Goal: Information Seeking & Learning: Find specific fact

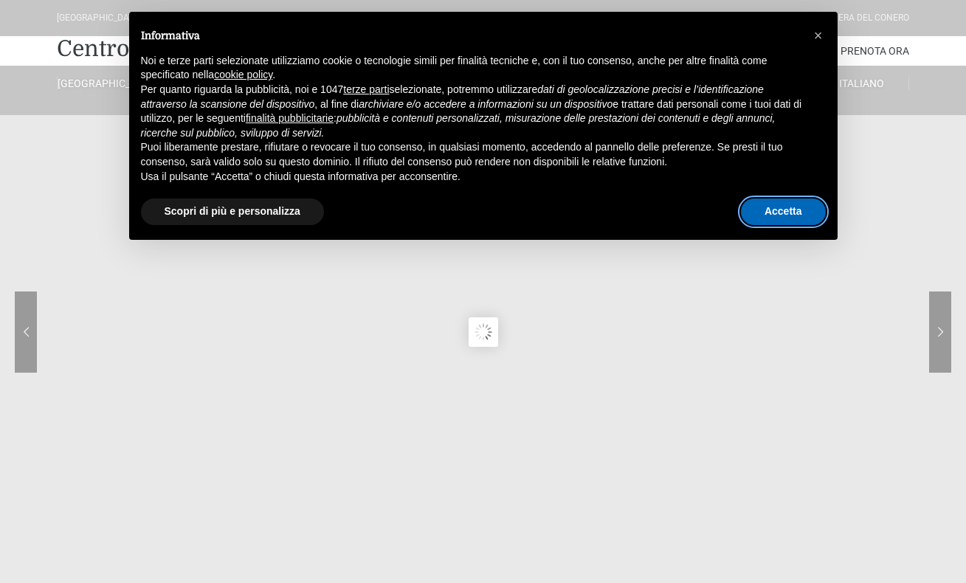
click at [789, 215] on button "Accetta" at bounding box center [783, 211] width 85 height 27
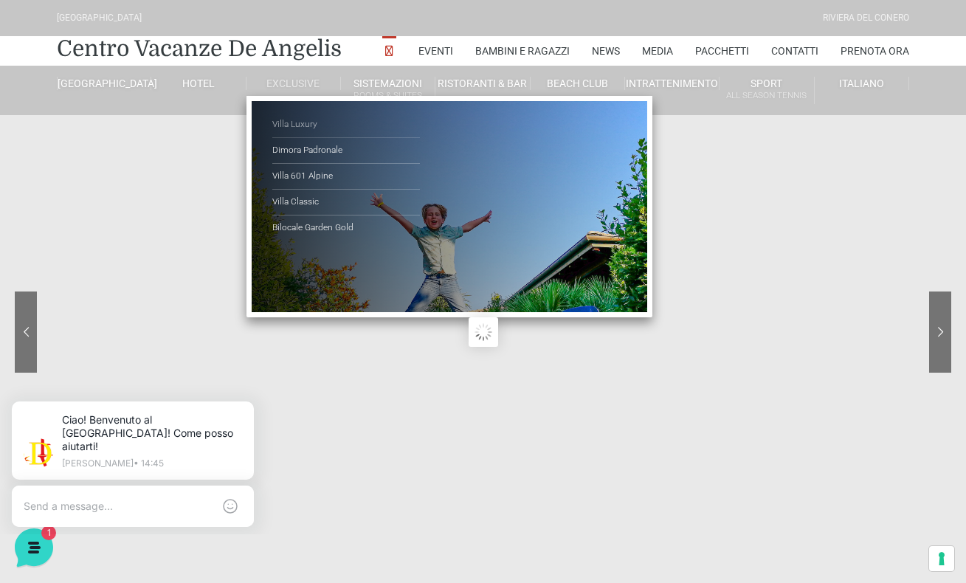
click at [310, 129] on link "Villa Luxury" at bounding box center [346, 125] width 148 height 26
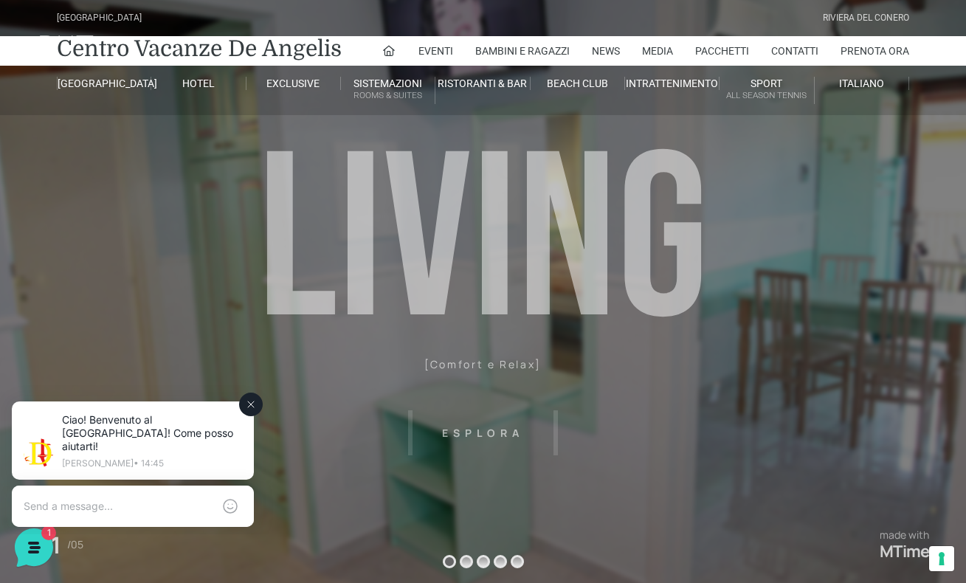
click at [173, 499] on textarea at bounding box center [118, 505] width 189 height 13
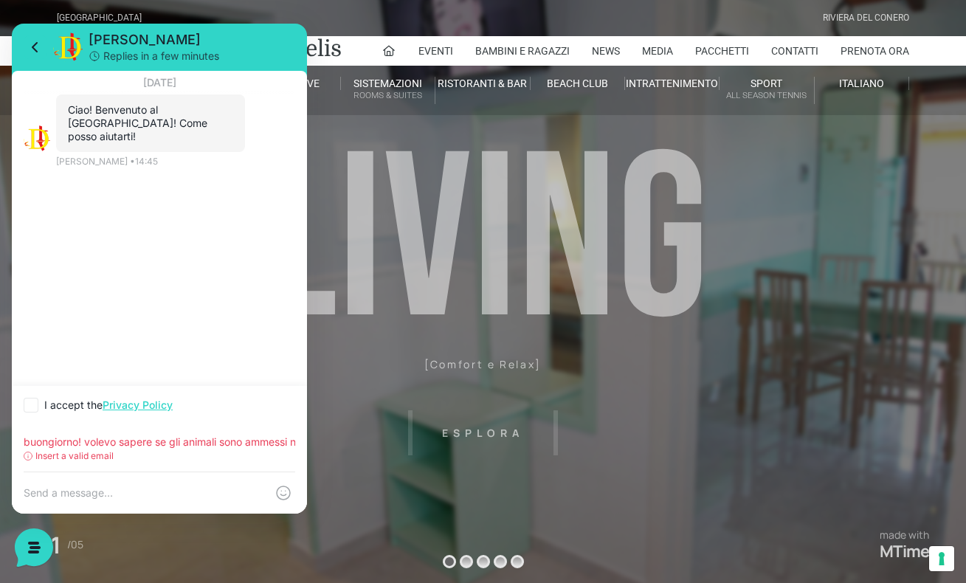
click at [167, 456] on div "Insert a valid email" at bounding box center [159, 455] width 271 height 13
click at [245, 444] on input "buongiorno! volevo sapere se gli animali sono ammessi nella vostra struttura e …" at bounding box center [159, 442] width 271 height 12
drag, startPoint x: 286, startPoint y: 441, endPoint x: -44, endPoint y: 433, distance: 329.9
click at [12, 433] on html "Jerry Replies in a few minutes 7 September 2025 Ciao! Benvenuto al Centro Vacan…" at bounding box center [159, 269] width 295 height 490
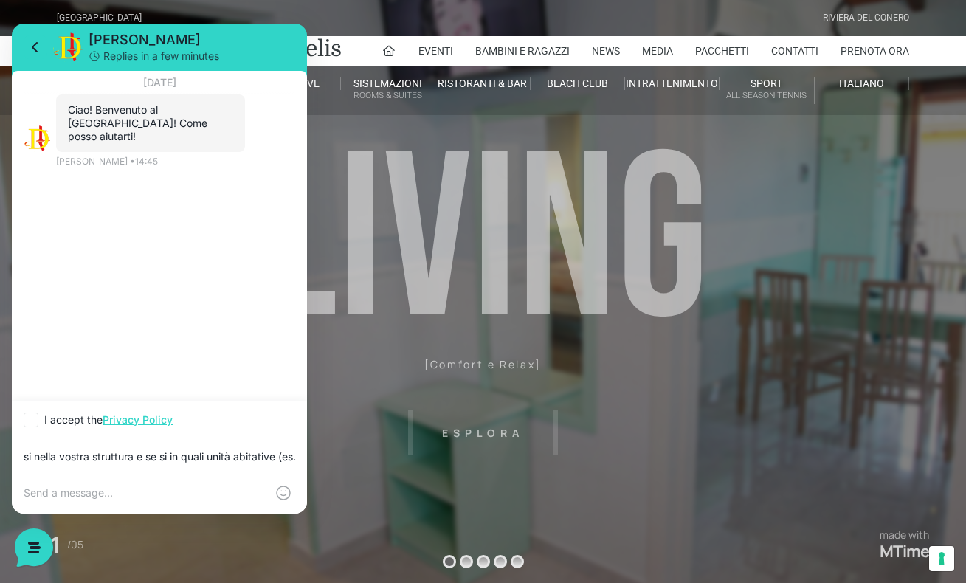
drag, startPoint x: 25, startPoint y: 456, endPoint x: 404, endPoint y: 457, distance: 378.5
click at [307, 457] on html "Jerry Replies in a few minutes 7 September 2025 Ciao! Benvenuto al Centro Vacan…" at bounding box center [159, 269] width 295 height 490
click at [426, 457] on header "Villaggio Hotel Resort Riviera Del Conero Centro Vacanze De Angelis Eventi Miss…" at bounding box center [483, 332] width 966 height 664
click at [176, 460] on input "si nella vostra struttura e se si in quali unità abitative (es. anche nelle vil…" at bounding box center [159, 457] width 271 height 12
drag, startPoint x: 293, startPoint y: 459, endPoint x: -44, endPoint y: 460, distance: 336.4
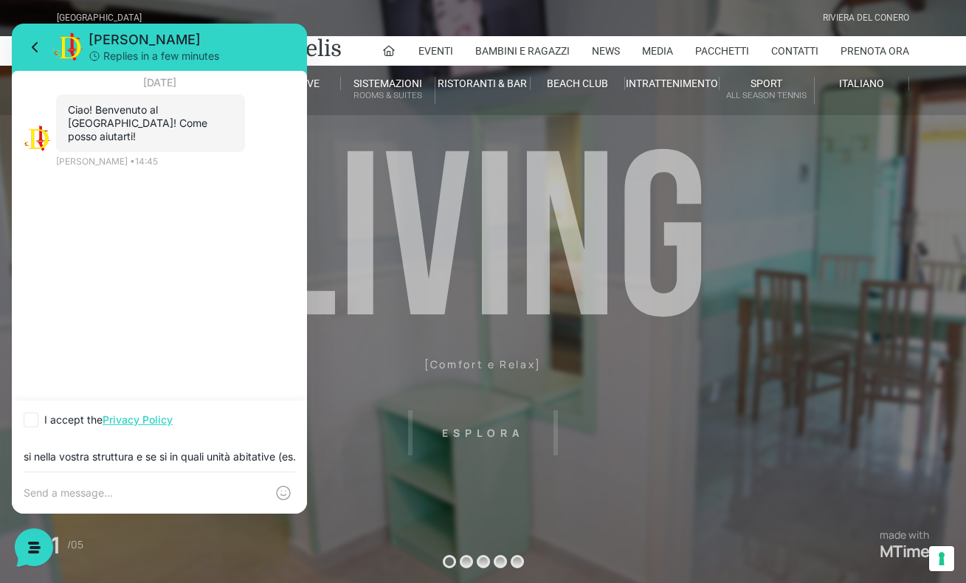
click at [12, 460] on html "Jerry Replies in a few minutes 7 September 2025 Ciao! Benvenuto al Centro Vacan…" at bounding box center [159, 269] width 295 height 490
type input "s. anche nelle ville?)"
drag, startPoint x: 154, startPoint y: 457, endPoint x: -33, endPoint y: 453, distance: 187.4
click at [12, 453] on html "Jerry Replies in a few minutes 7 September 2025 Ciao! Benvenuto al Centro Vacan…" at bounding box center [159, 269] width 295 height 490
click at [33, 418] on icon at bounding box center [31, 420] width 6 height 4
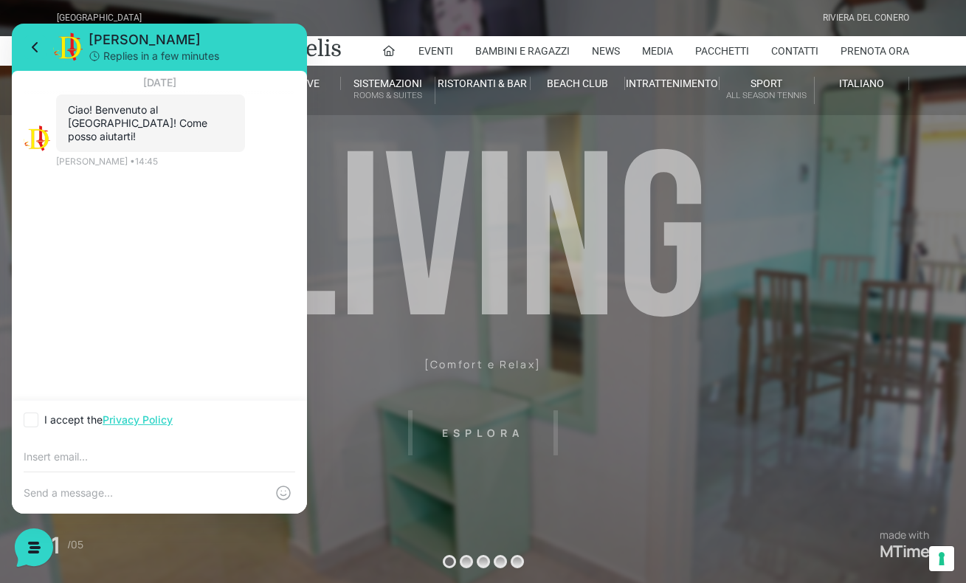
click at [33, 418] on input "I accept the Privacy Policy" at bounding box center [29, 420] width 10 height 10
checkbox input "true"
click at [80, 490] on textarea at bounding box center [145, 492] width 242 height 13
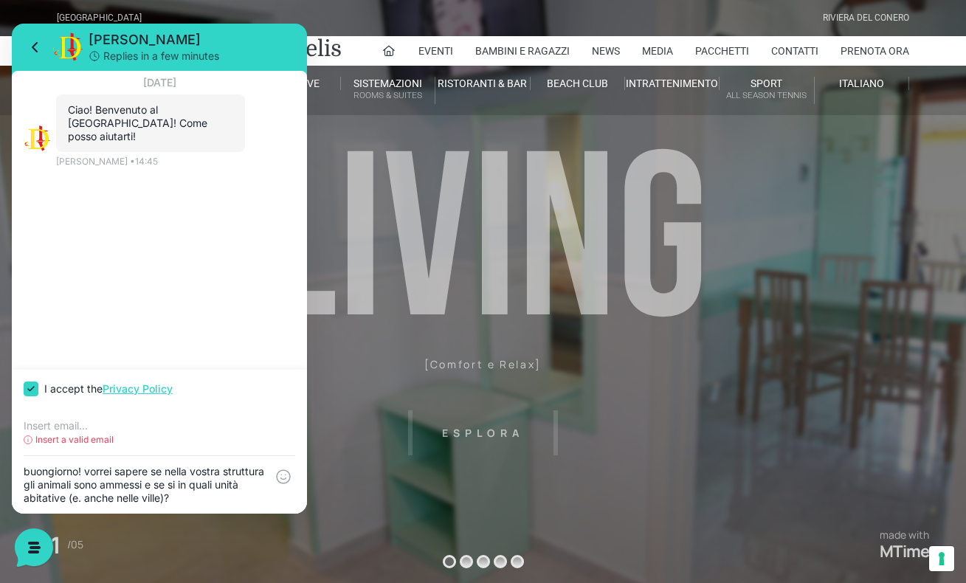
type textarea "buongiorno! vorrei sapere se nella vostra struttura gli animali sono ammessi e …"
click at [64, 423] on input "email" at bounding box center [159, 426] width 271 height 12
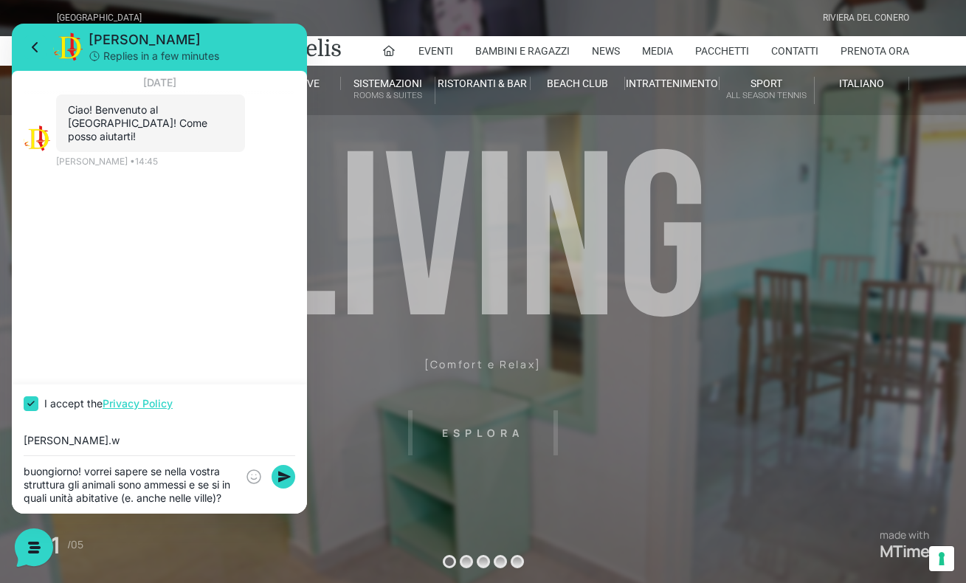
type input "sarah.wu"
type input "sarah.wulhfard@gmail.com"
click at [286, 479] on icon at bounding box center [284, 476] width 13 height 11
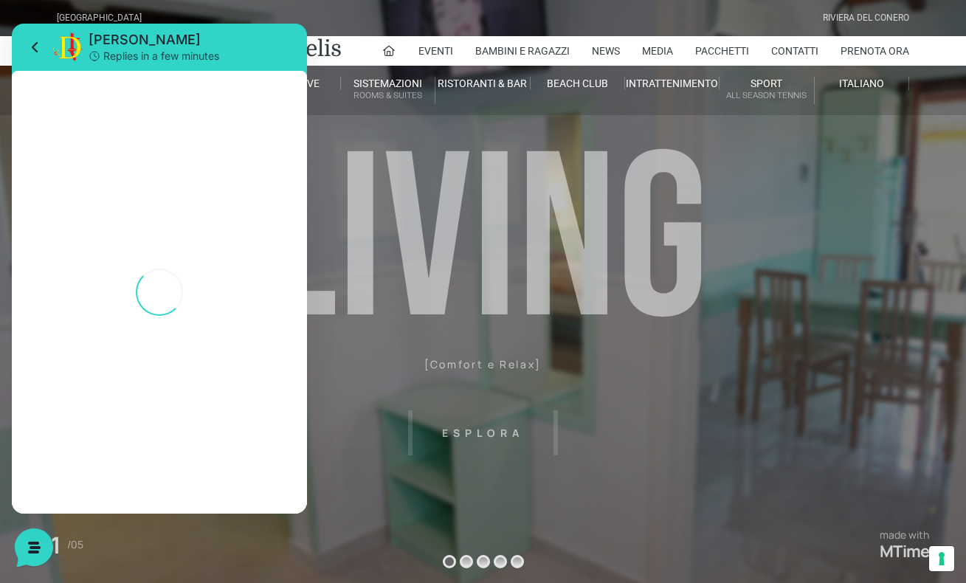
scroll to position [1, 0]
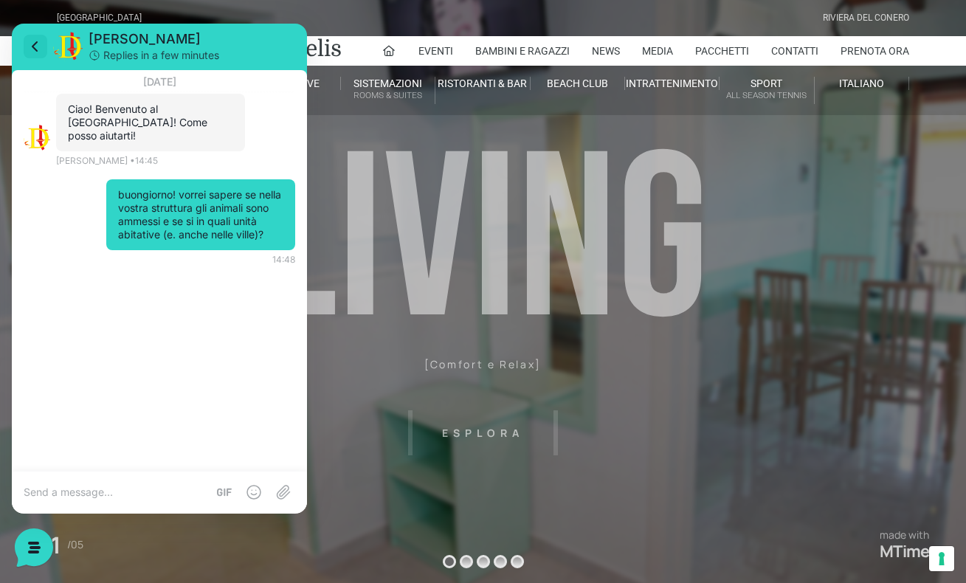
click at [37, 46] on icon at bounding box center [36, 47] width 18 height 18
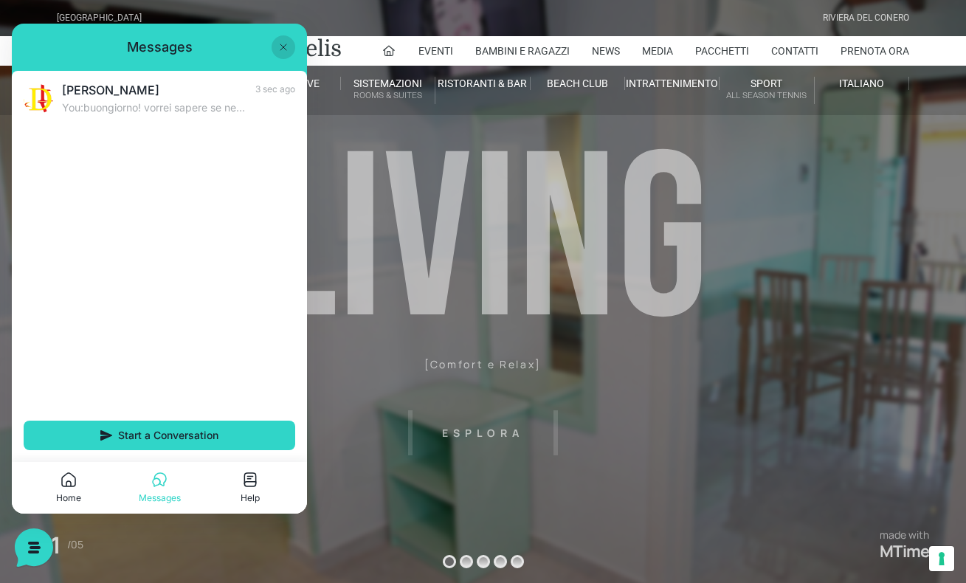
click at [722, 232] on header "Villaggio Hotel Resort Riviera Del Conero Centro Vacanze De Angelis Eventi Miss…" at bounding box center [483, 332] width 966 height 664
click at [711, 52] on link "Pacchetti" at bounding box center [722, 51] width 54 height 30
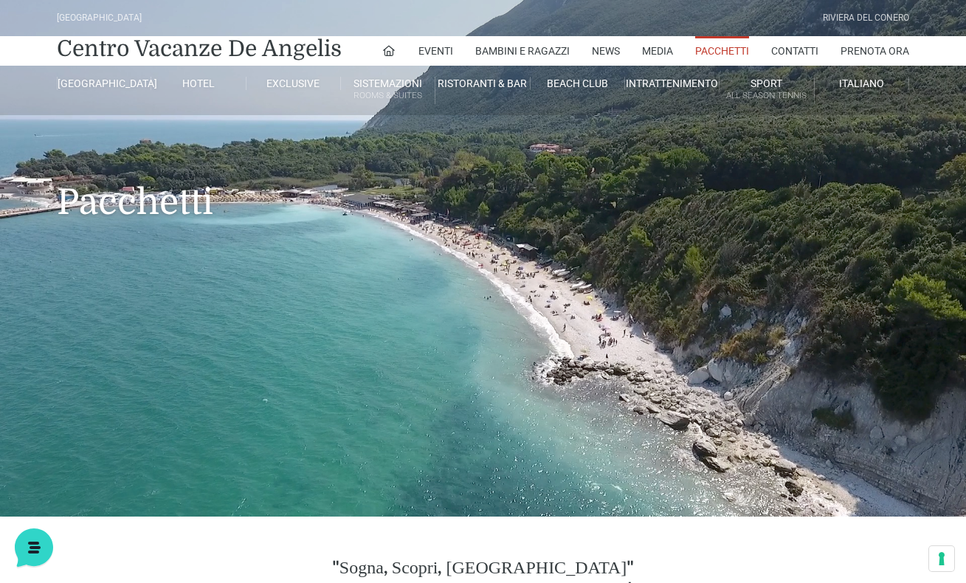
click at [717, 53] on link "Pacchetti" at bounding box center [722, 51] width 54 height 30
click at [384, 49] on icon at bounding box center [388, 50] width 13 height 13
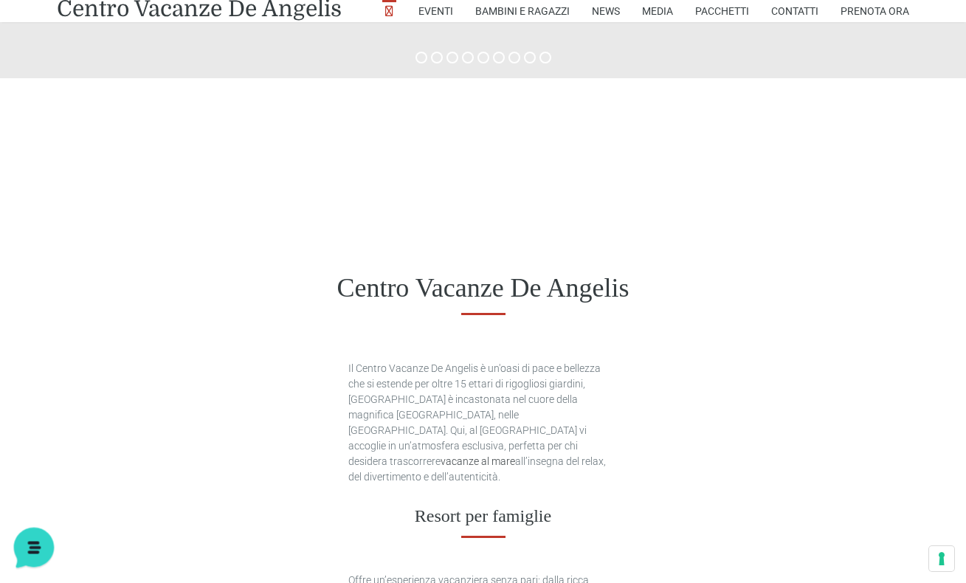
click at [27, 553] on icon at bounding box center [32, 546] width 38 height 38
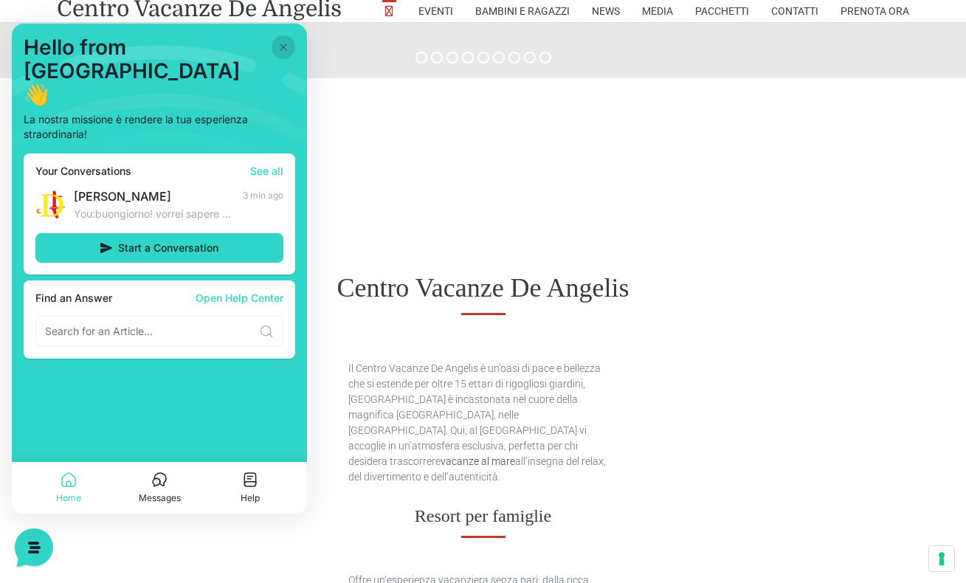
click at [415, 217] on div at bounding box center [483, 154] width 966 height 153
click at [164, 324] on input at bounding box center [149, 331] width 208 height 15
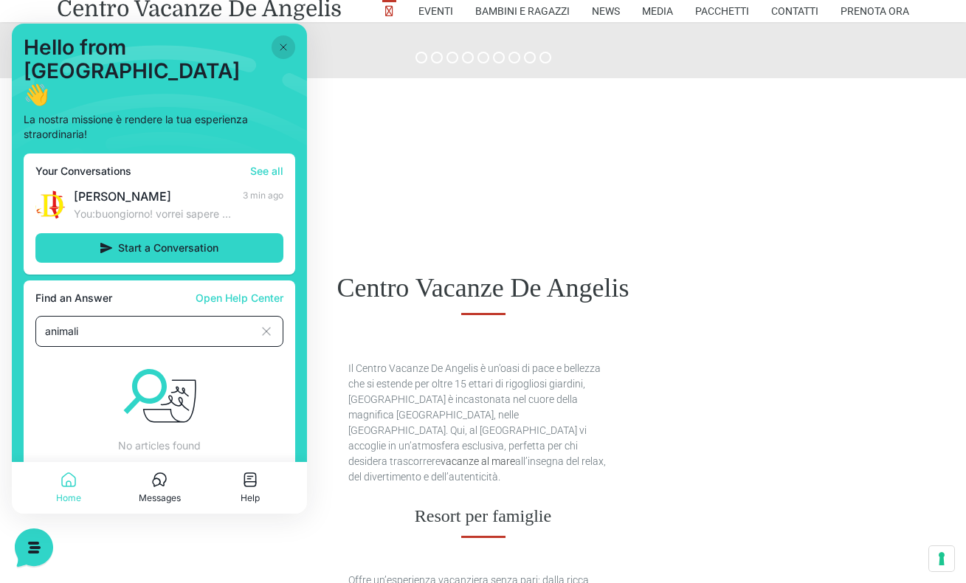
type input "animali"
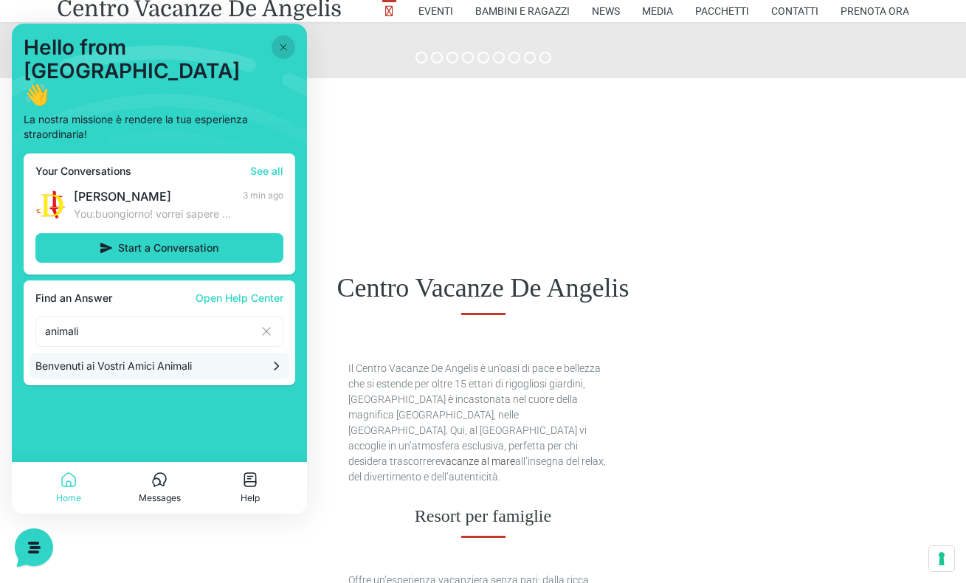
click at [136, 359] on p "Benvenuti ai Vostri Amici Animali" at bounding box center [145, 366] width 221 height 15
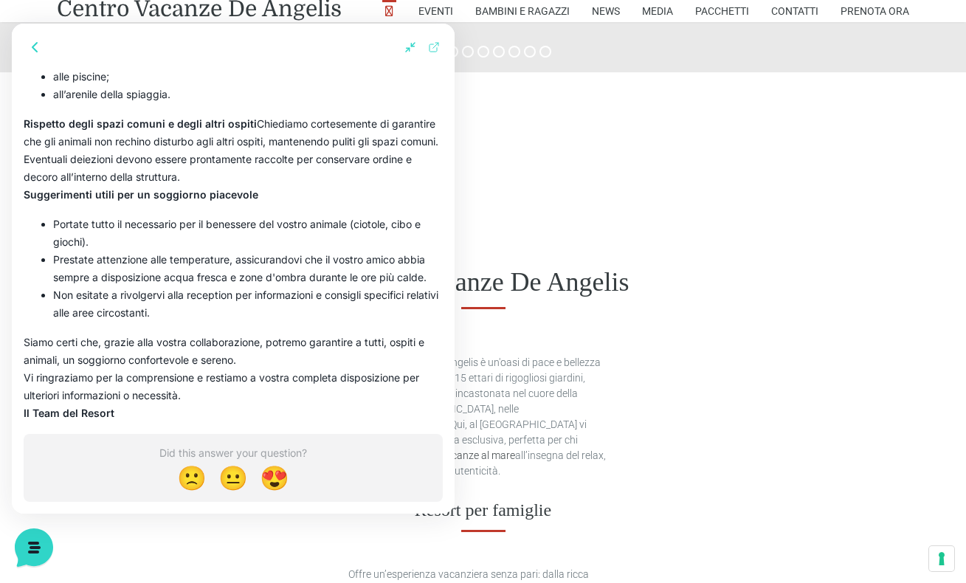
scroll to position [600, 0]
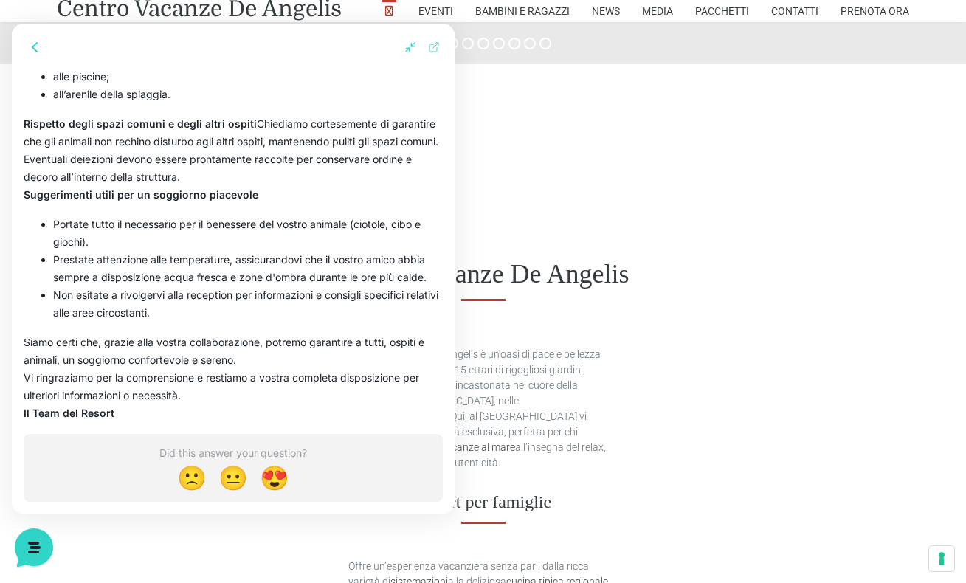
click at [577, 233] on div "Centro Vacanze De Angelis" at bounding box center [483, 274] width 966 height 114
click at [407, 46] on icon at bounding box center [410, 47] width 12 height 12
